Goal: Task Accomplishment & Management: Use online tool/utility

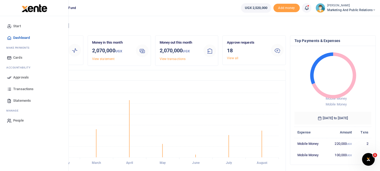
click at [23, 75] on span "Approvals" at bounding box center [21, 77] width 16 height 5
click at [20, 88] on span "Transactions" at bounding box center [23, 88] width 20 height 5
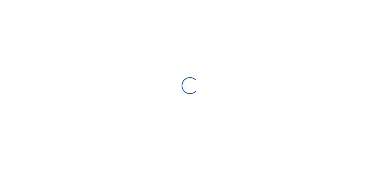
select select
type input "08/13/2025 - 09/11/2025"
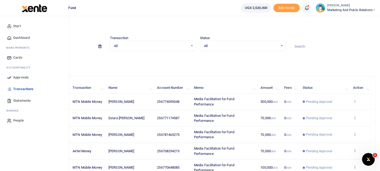
click at [22, 78] on span "Approvals" at bounding box center [21, 77] width 16 height 5
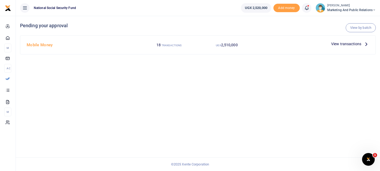
click at [366, 45] on icon at bounding box center [366, 44] width 6 height 6
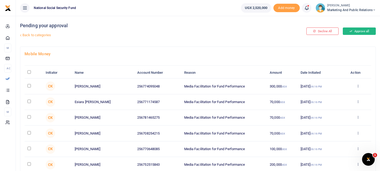
click at [358, 31] on button "Approve all" at bounding box center [358, 30] width 33 height 7
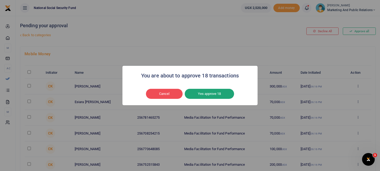
click at [207, 93] on button "Yes approve 18" at bounding box center [209, 94] width 49 height 10
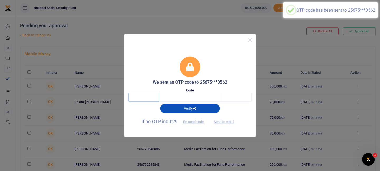
click at [149, 97] on input "text" at bounding box center [143, 97] width 31 height 9
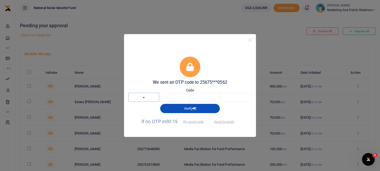
type input "1"
type input "9"
type input "5"
type input "4"
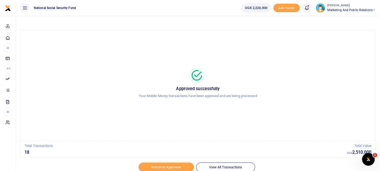
click at [375, 9] on icon at bounding box center [373, 10] width 3 height 4
click at [355, 19] on link "Switch accounts" at bounding box center [355, 19] width 42 height 7
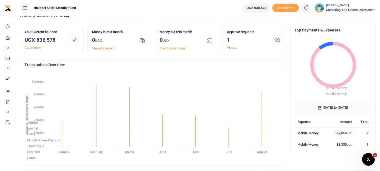
scroll to position [11, 0]
click at [232, 45] on link "View all" at bounding box center [232, 47] width 11 height 4
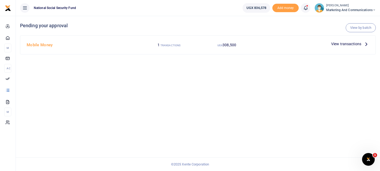
click at [361, 47] on div "View transactions" at bounding box center [350, 44] width 42 height 8
click at [368, 43] on icon at bounding box center [366, 44] width 6 height 6
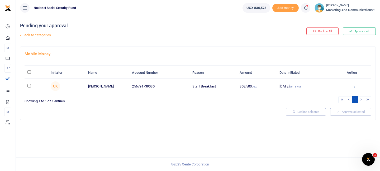
click at [354, 86] on icon at bounding box center [353, 86] width 3 height 4
click at [329, 95] on link "Approve" at bounding box center [335, 94] width 42 height 7
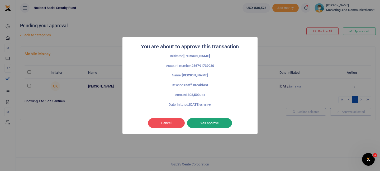
click at [212, 122] on button "Yes approve" at bounding box center [209, 123] width 45 height 10
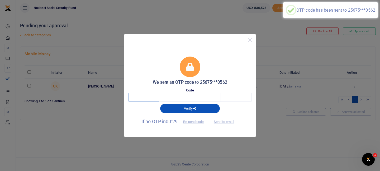
click at [157, 99] on input "text" at bounding box center [143, 97] width 31 height 9
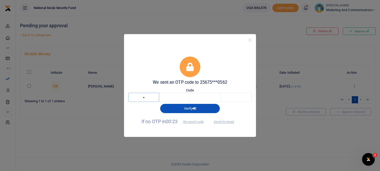
type input "1"
type input "8"
type input "0"
type input "4"
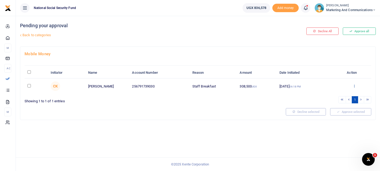
click at [355, 84] on icon at bounding box center [353, 86] width 3 height 4
click at [331, 93] on link "Approve" at bounding box center [335, 94] width 42 height 7
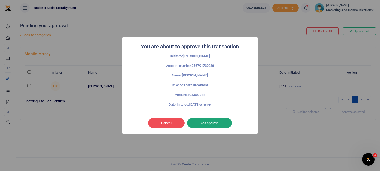
click at [215, 121] on button "Yes approve" at bounding box center [209, 123] width 45 height 10
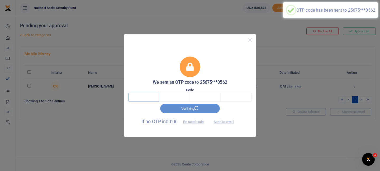
click at [150, 98] on input "text" at bounding box center [143, 97] width 31 height 9
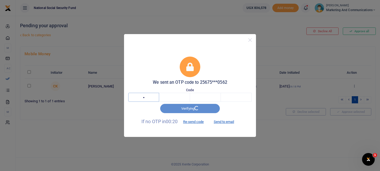
type input "9"
type input "5"
type input "9"
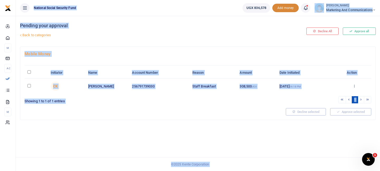
drag, startPoint x: 269, startPoint y: 8, endPoint x: 275, endPoint y: 7, distance: 6.2
click at [244, 36] on link "Back to categories" at bounding box center [137, 35] width 237 height 9
click at [238, 31] on link "Back to categories" at bounding box center [137, 35] width 237 height 9
click at [225, 144] on div "Pending your approval Back to categories Decline All Approve all Mobile Money I…" at bounding box center [198, 93] width 364 height 155
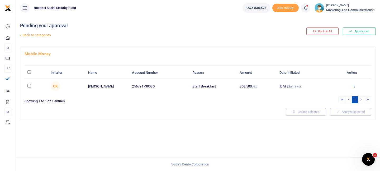
click at [354, 85] on icon at bounding box center [353, 86] width 3 height 4
click at [259, 99] on ul "1" at bounding box center [285, 99] width 171 height 7
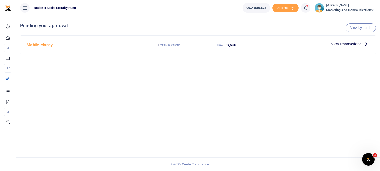
click at [345, 42] on span "View transactions" at bounding box center [346, 44] width 30 height 6
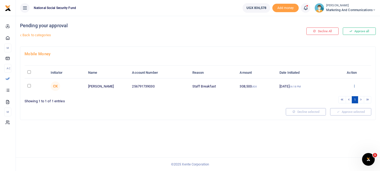
click at [355, 85] on icon at bounding box center [353, 86] width 3 height 4
click at [327, 94] on link "Approve" at bounding box center [335, 94] width 42 height 7
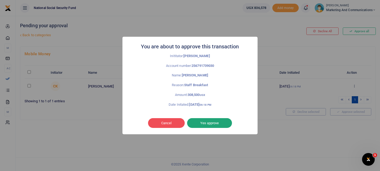
click at [208, 120] on button "Yes approve" at bounding box center [209, 123] width 45 height 10
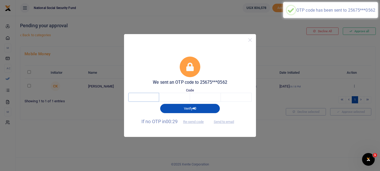
click at [151, 96] on input "text" at bounding box center [143, 97] width 31 height 9
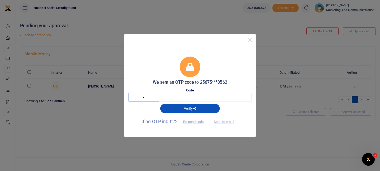
type input "8"
type input "0"
type input "3"
type input "7"
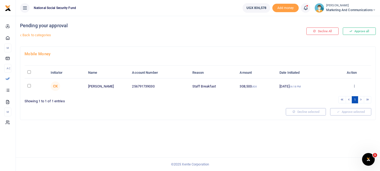
click at [373, 10] on icon at bounding box center [373, 10] width 3 height 4
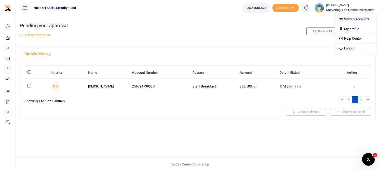
click at [350, 19] on link "Switch accounts" at bounding box center [355, 19] width 42 height 7
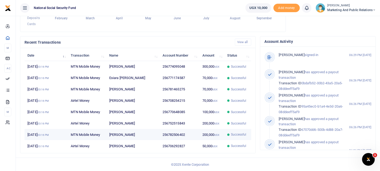
scroll to position [141, 0]
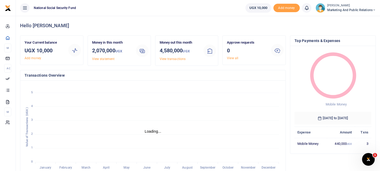
scroll to position [0, 0]
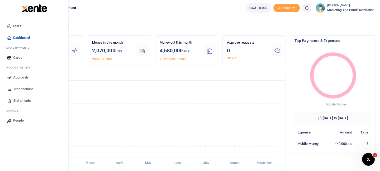
click at [18, 75] on span "Approvals" at bounding box center [21, 77] width 16 height 5
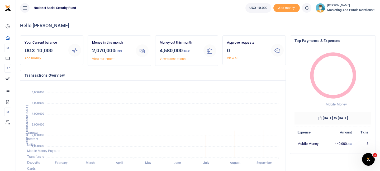
click at [368, 9] on span "Marketing and Public Relations" at bounding box center [351, 10] width 49 height 5
click at [359, 17] on link "Switch accounts" at bounding box center [355, 19] width 42 height 7
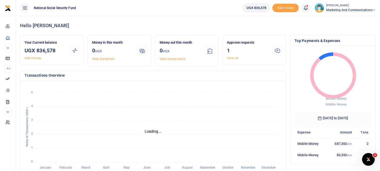
scroll to position [0, 0]
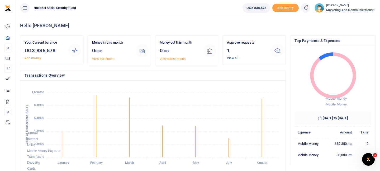
click at [232, 59] on link "View all" at bounding box center [232, 58] width 11 height 4
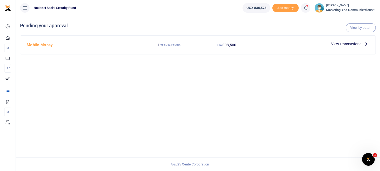
click at [348, 44] on span "View transactions" at bounding box center [346, 44] width 30 height 6
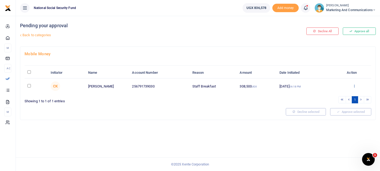
click at [354, 85] on icon at bounding box center [353, 86] width 3 height 4
click at [331, 93] on link "Approve" at bounding box center [335, 94] width 42 height 7
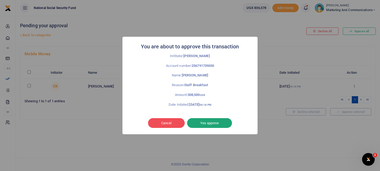
click at [207, 120] on button "Yes approve" at bounding box center [209, 123] width 45 height 10
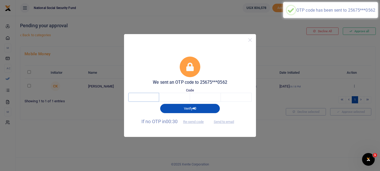
click at [158, 97] on input "text" at bounding box center [143, 97] width 31 height 9
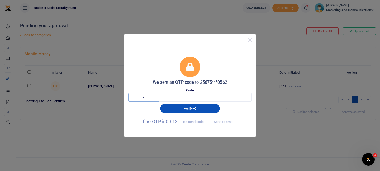
type input "4"
type input "3"
type input "2"
